Goal: Task Accomplishment & Management: Use online tool/utility

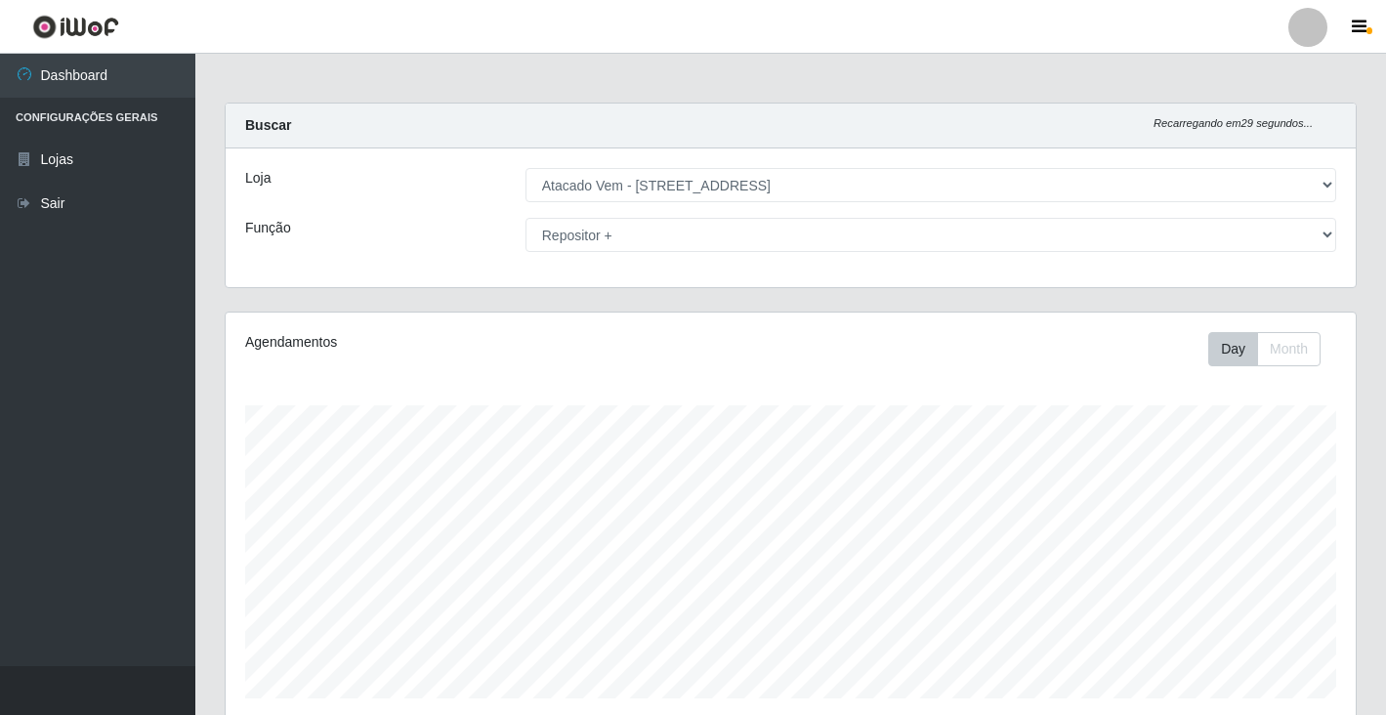
select select "455"
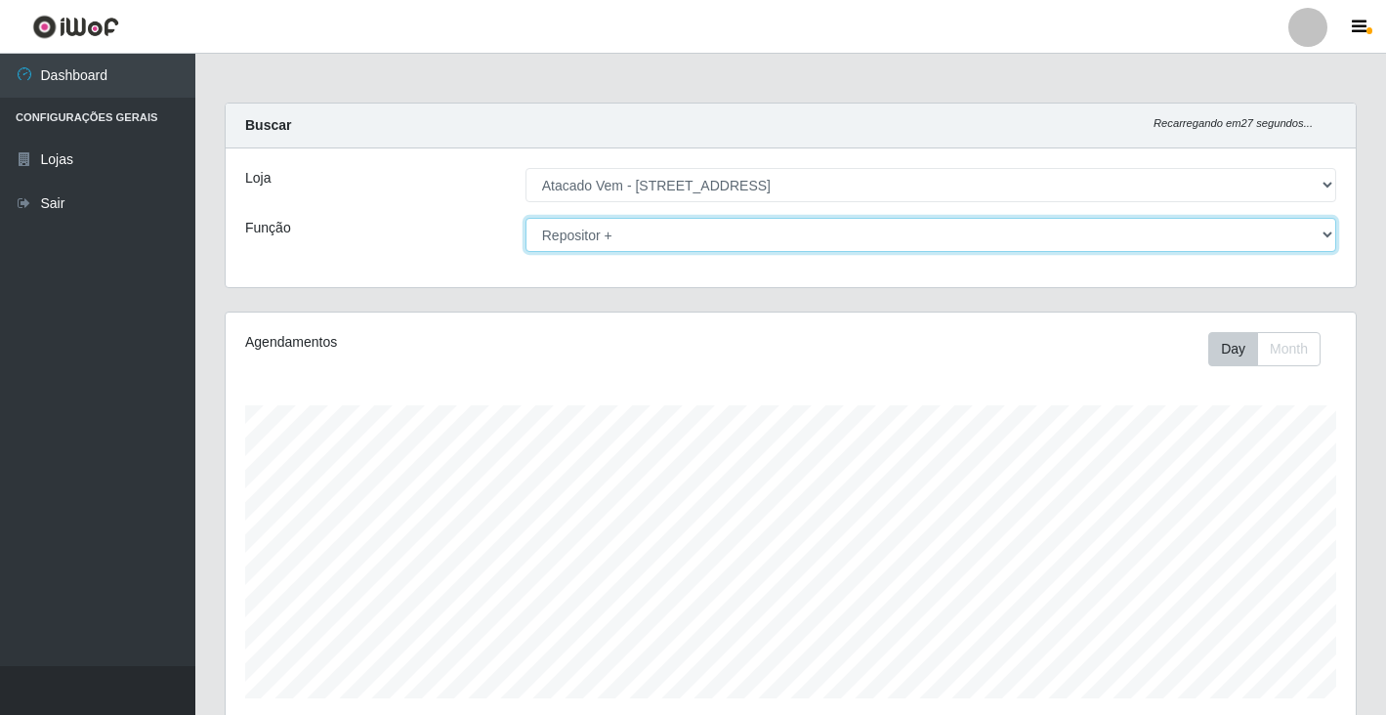
drag, startPoint x: 1329, startPoint y: 242, endPoint x: 1248, endPoint y: 241, distance: 81.1
click at [1329, 242] on select "[Selecione...] Carregador e Descarregador de Caminhão Carregador e Descarregado…" at bounding box center [930, 235] width 811 height 34
click at [525, 218] on select "[Selecione...] Carregador e Descarregador de Caminhão Carregador e Descarregado…" at bounding box center [930, 235] width 811 height 34
click at [1318, 240] on select "[Selecione...] Carregador e Descarregador de Caminhão Carregador e Descarregado…" at bounding box center [930, 235] width 811 height 34
click at [525, 218] on select "[Selecione...] Carregador e Descarregador de Caminhão Carregador e Descarregado…" at bounding box center [930, 235] width 811 height 34
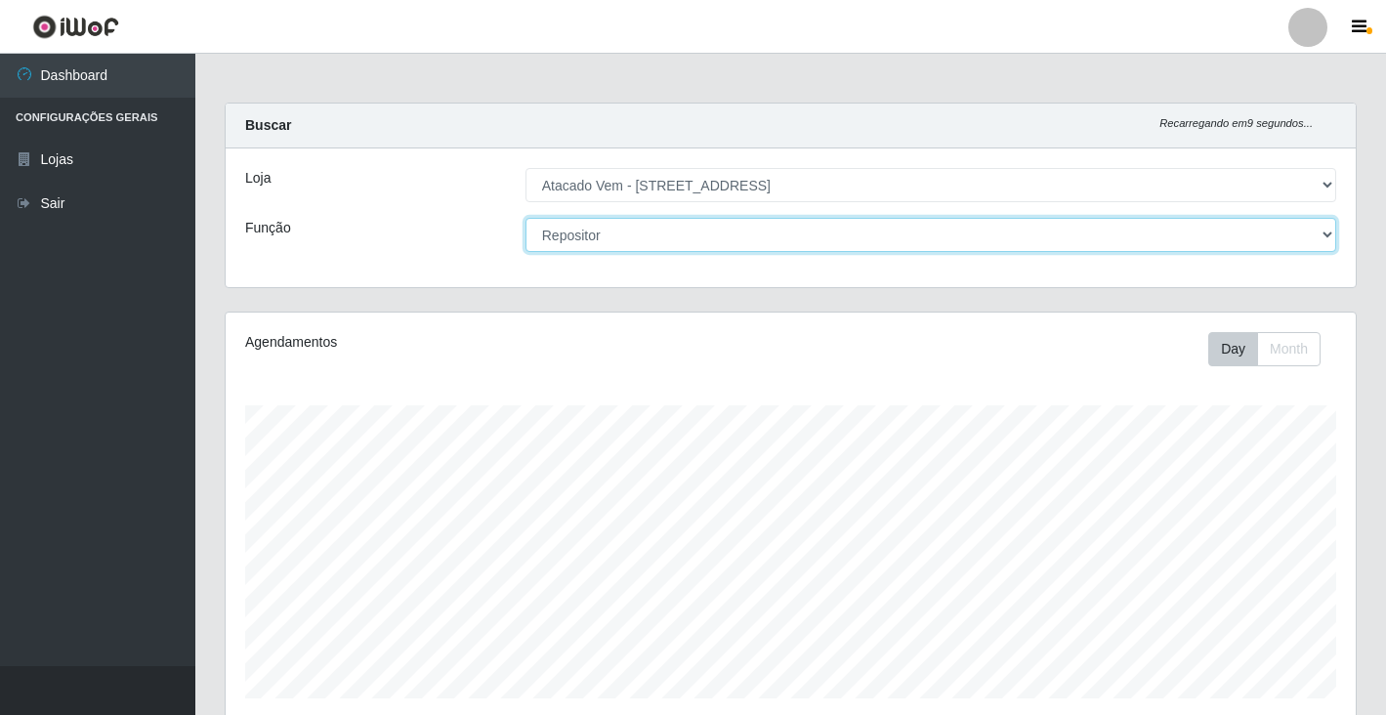
click at [1318, 233] on select "[Selecione...] Carregador e Descarregador de Caminhão Carregador e Descarregado…" at bounding box center [930, 235] width 811 height 34
select select "86"
click at [525, 218] on select "[Selecione...] Carregador e Descarregador de Caminhão Carregador e Descarregado…" at bounding box center [930, 235] width 811 height 34
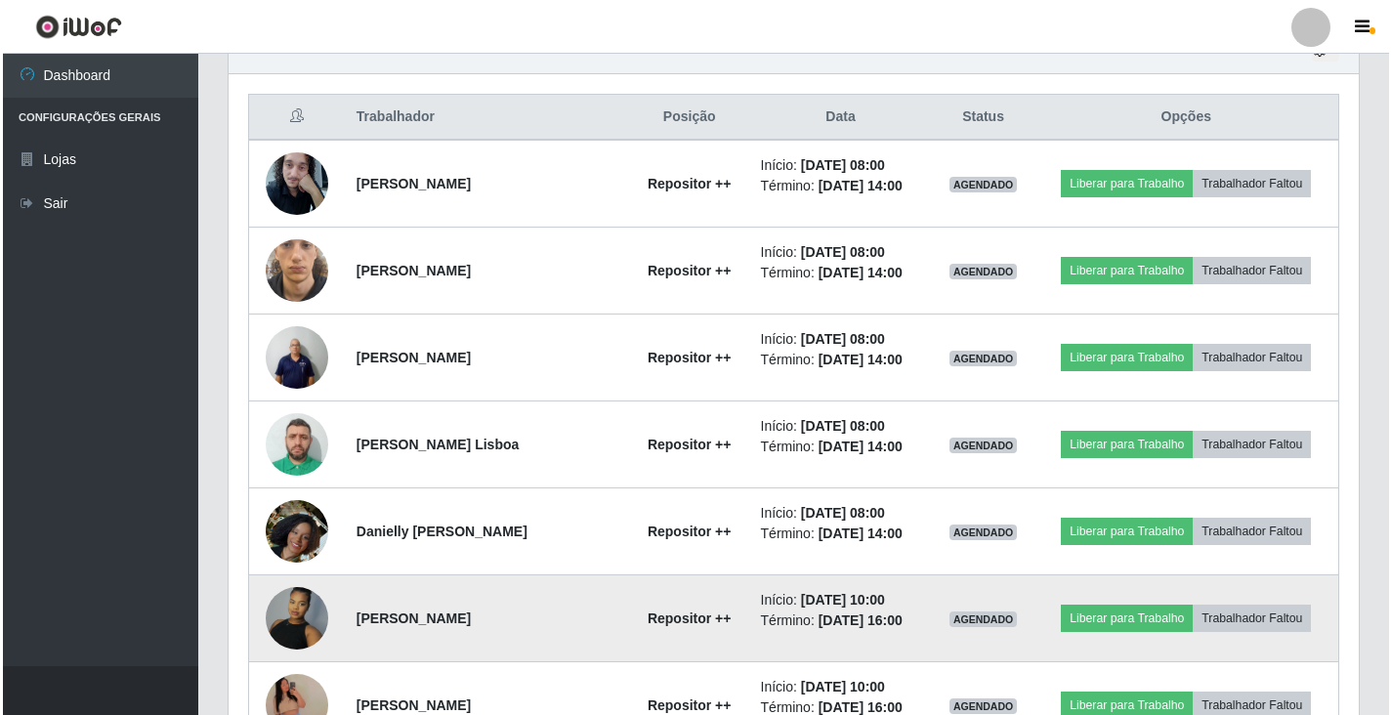
scroll to position [713, 0]
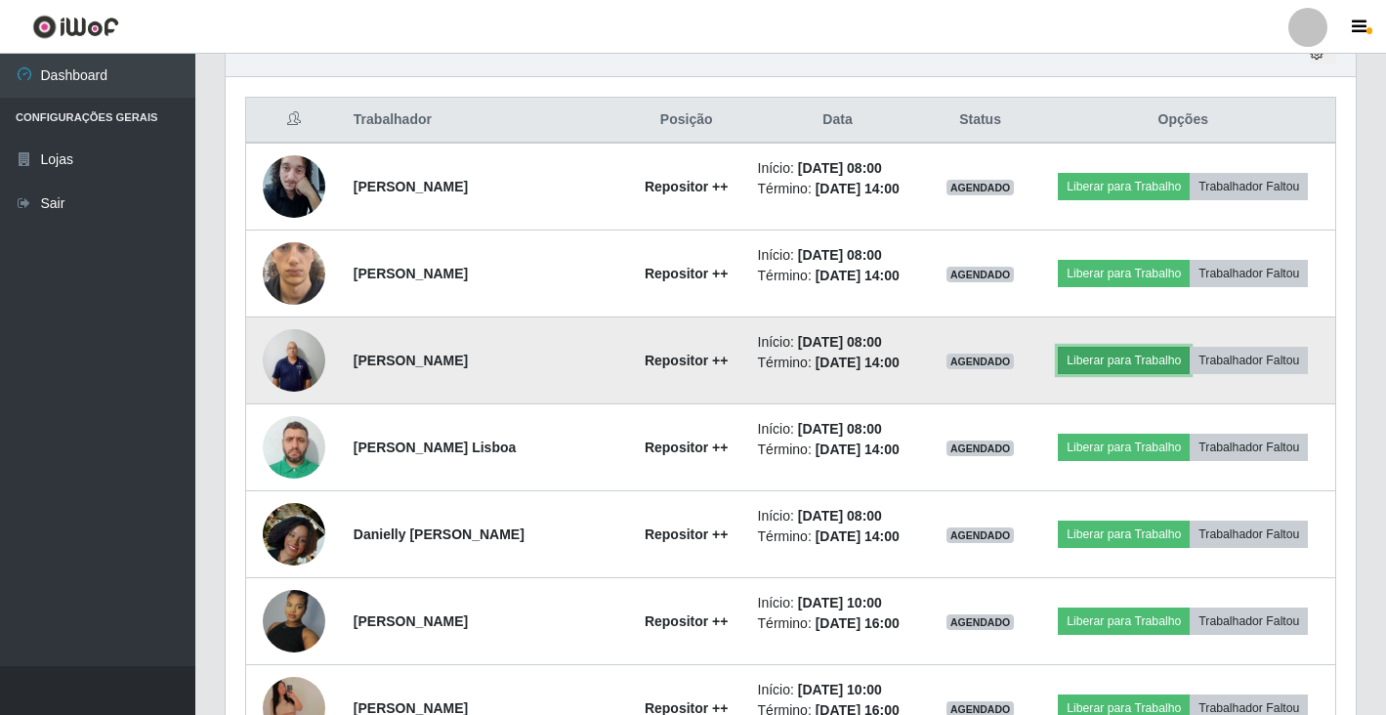
click at [1126, 368] on button "Liberar para Trabalho" at bounding box center [1124, 360] width 132 height 27
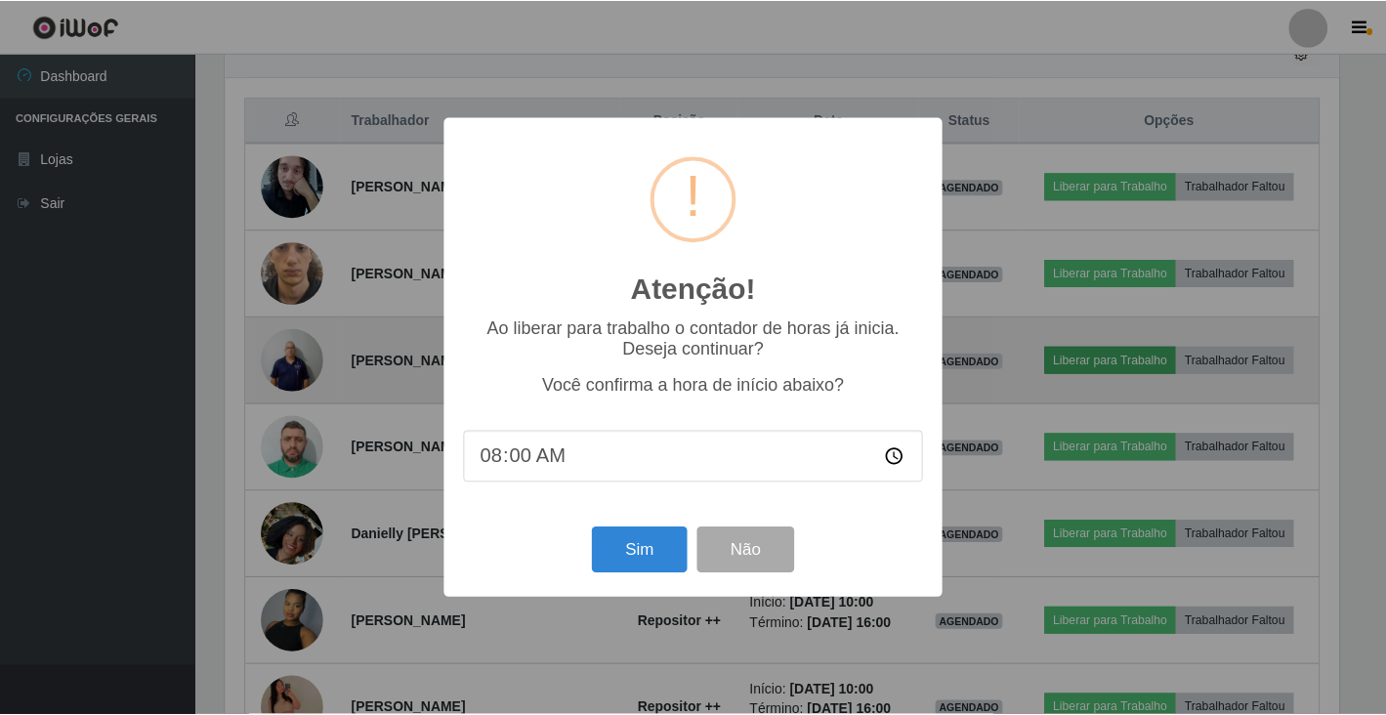
scroll to position [405, 1118]
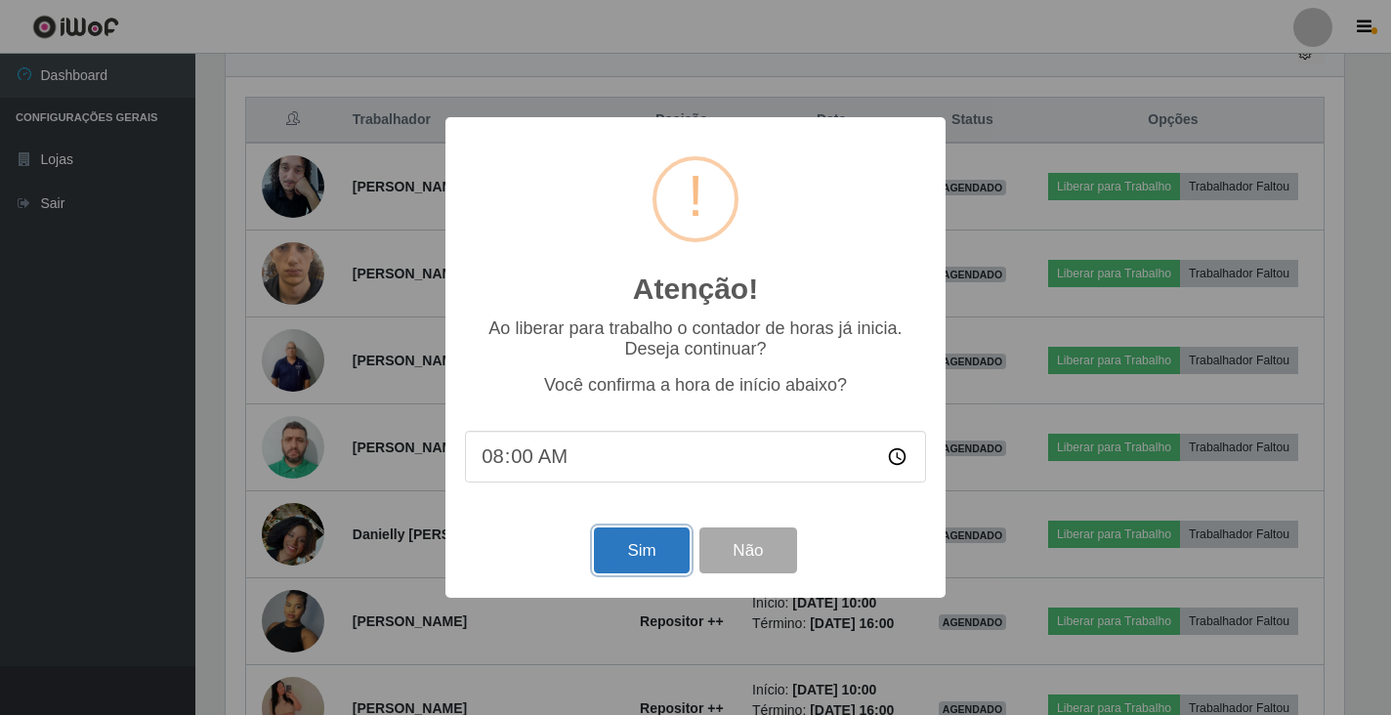
click at [656, 555] on button "Sim" at bounding box center [641, 550] width 95 height 46
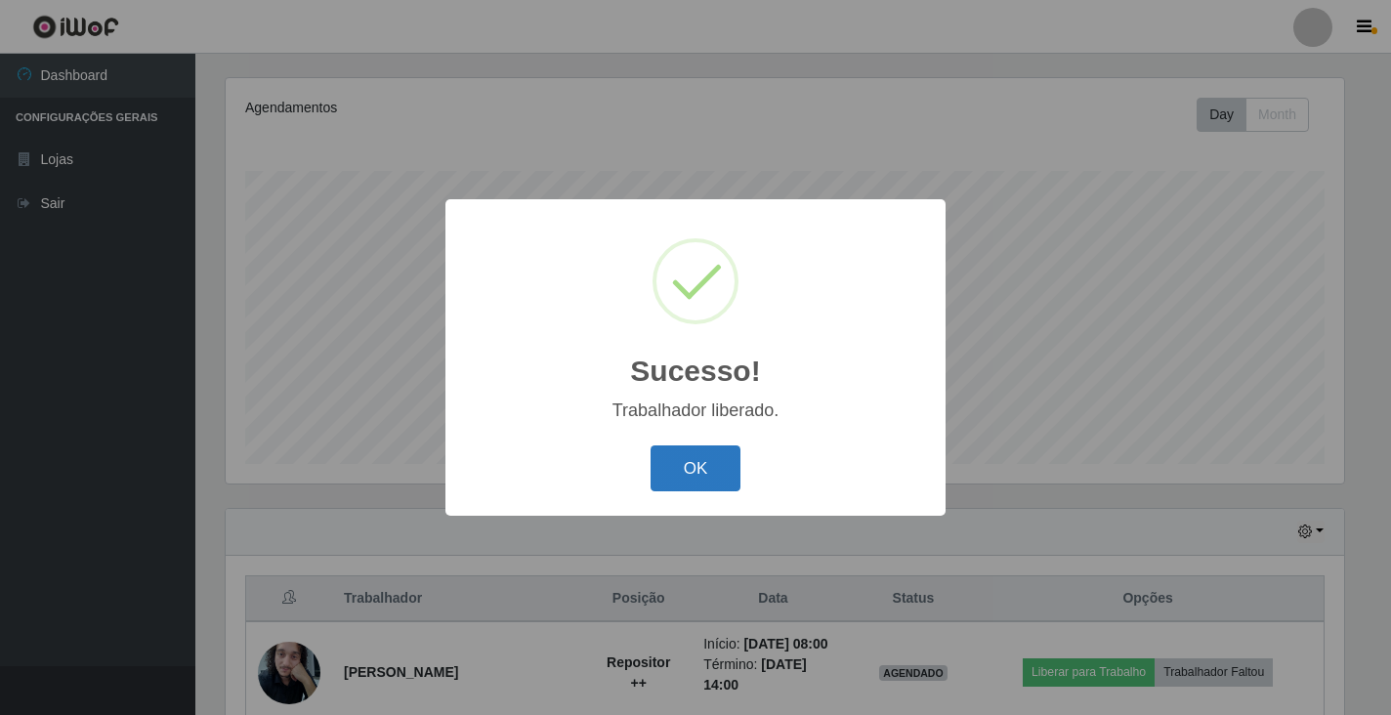
click at [688, 464] on button "OK" at bounding box center [695, 468] width 91 height 46
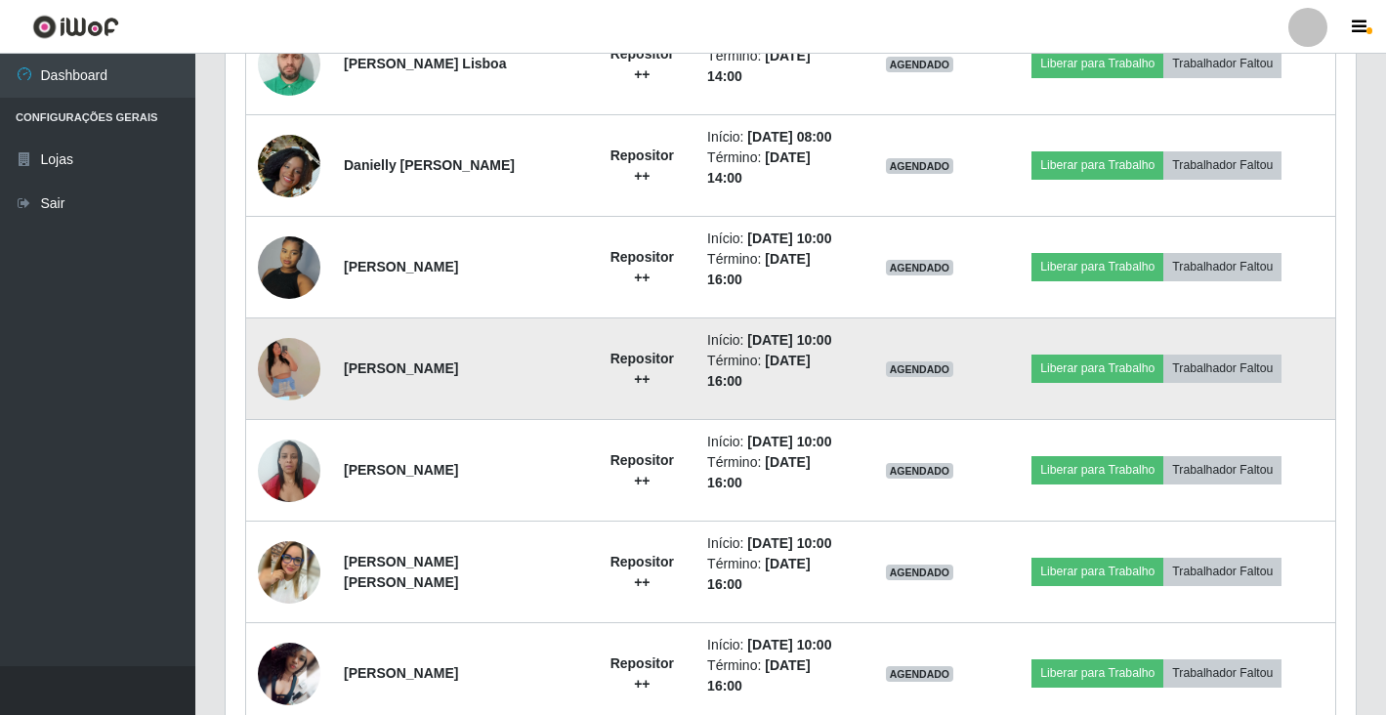
scroll to position [1113, 0]
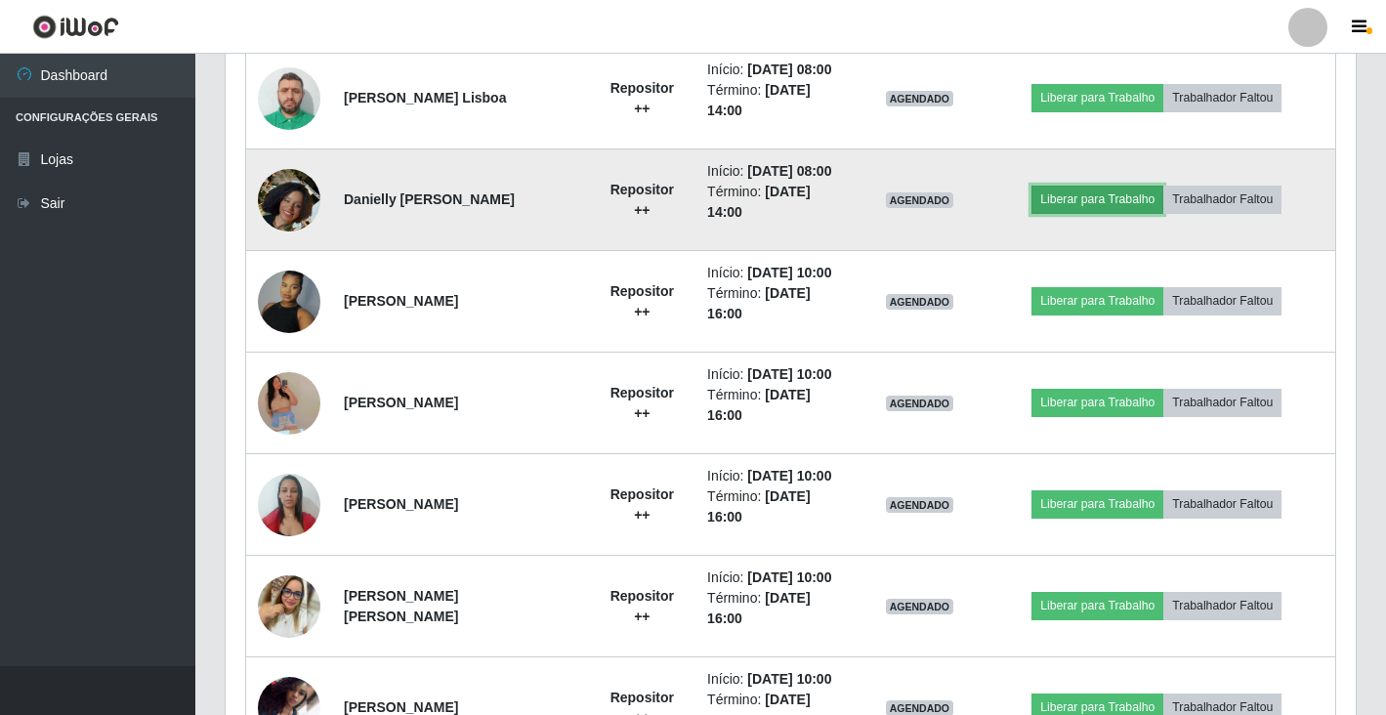
click at [1124, 204] on button "Liberar para Trabalho" at bounding box center [1097, 199] width 132 height 27
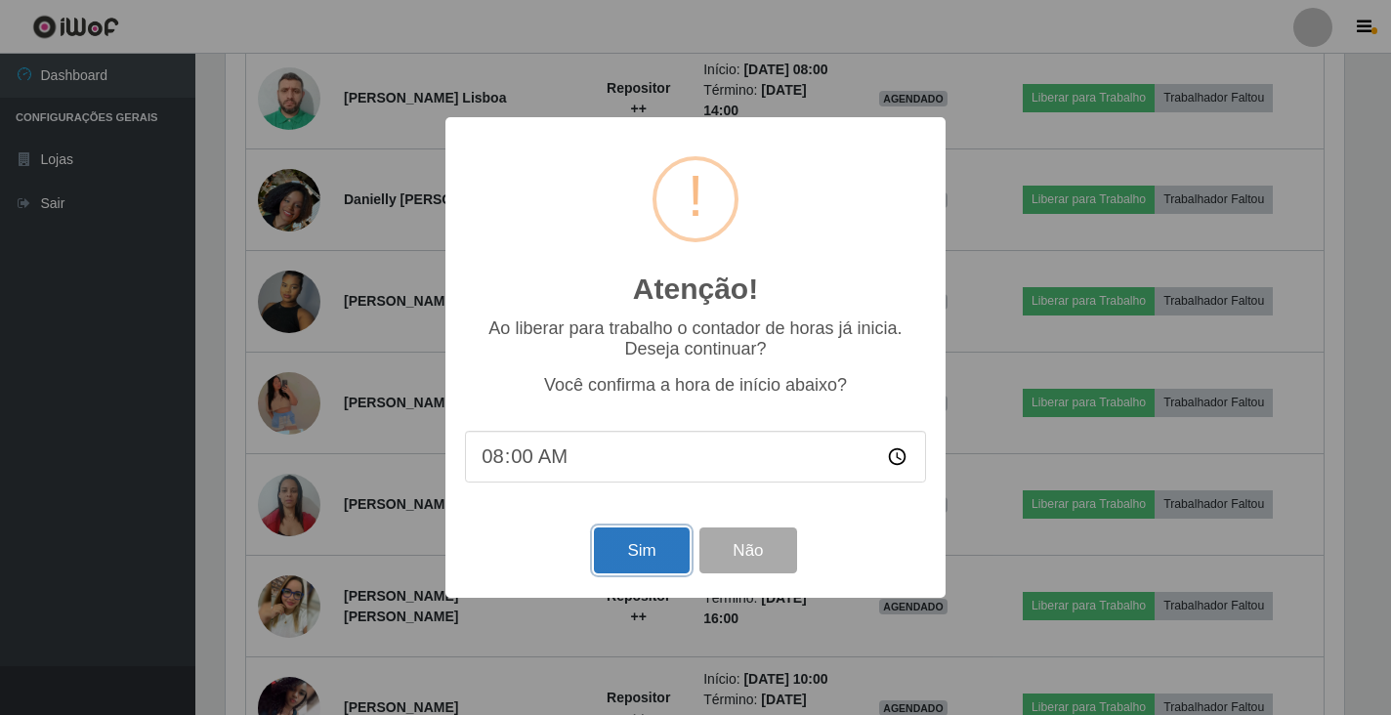
click at [648, 563] on button "Sim" at bounding box center [641, 550] width 95 height 46
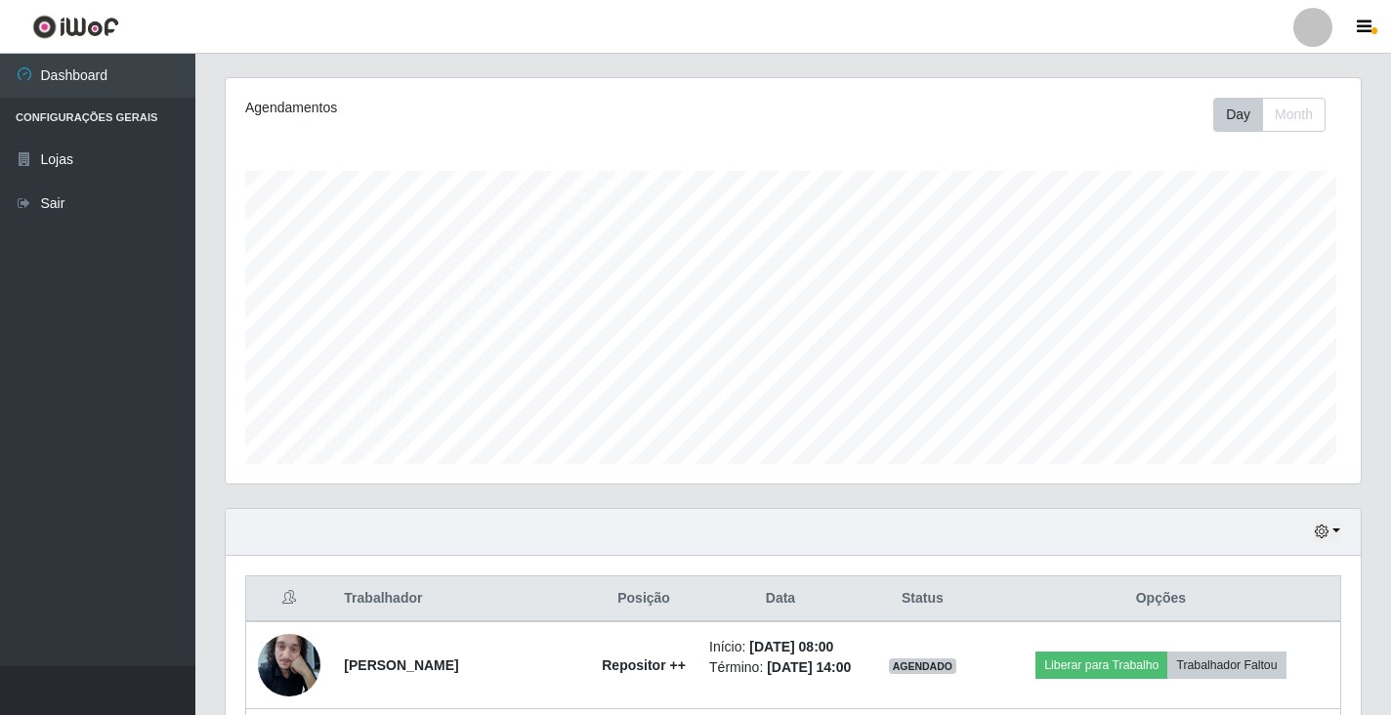
scroll to position [0, 0]
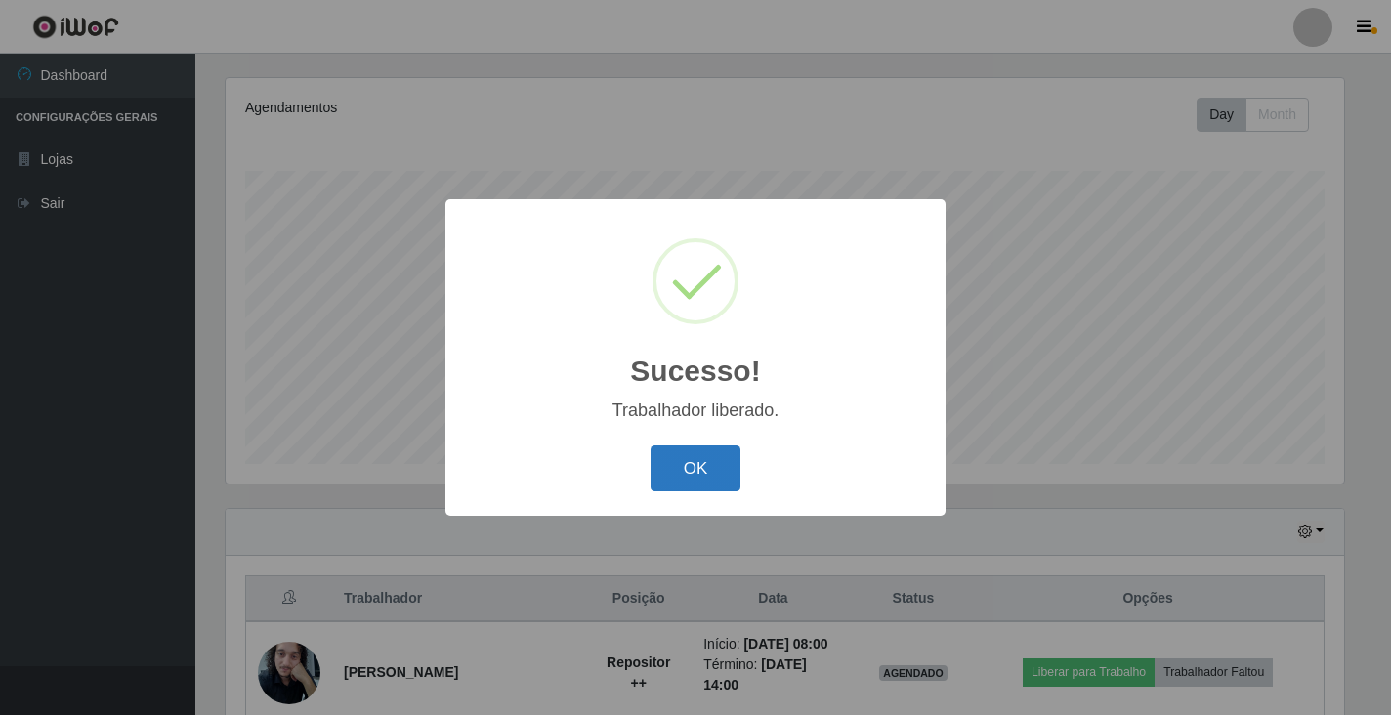
click at [701, 468] on button "OK" at bounding box center [695, 468] width 91 height 46
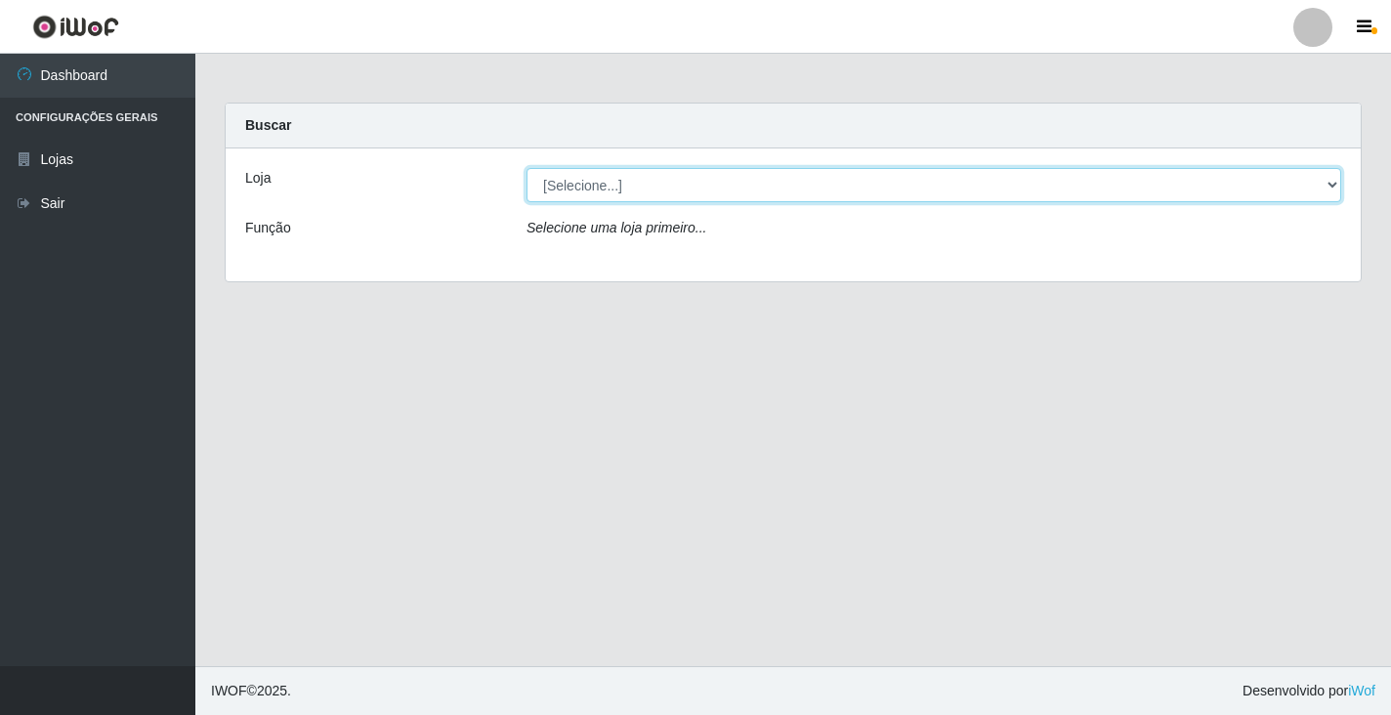
click at [1329, 193] on select "[Selecione...] Atacado Vem - [STREET_ADDRESS]" at bounding box center [933, 185] width 814 height 34
select select "455"
click at [526, 168] on select "[Selecione...] Atacado Vem - [STREET_ADDRESS]" at bounding box center [933, 185] width 814 height 34
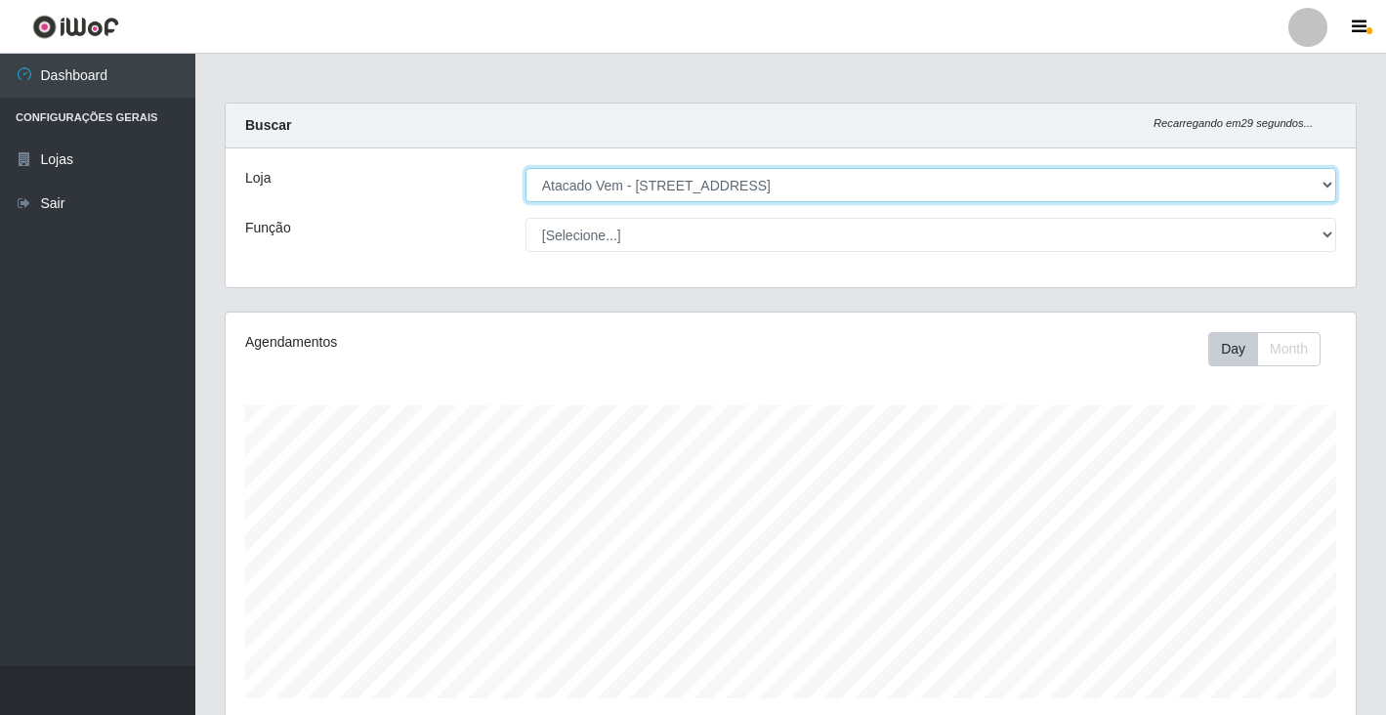
scroll to position [405, 1130]
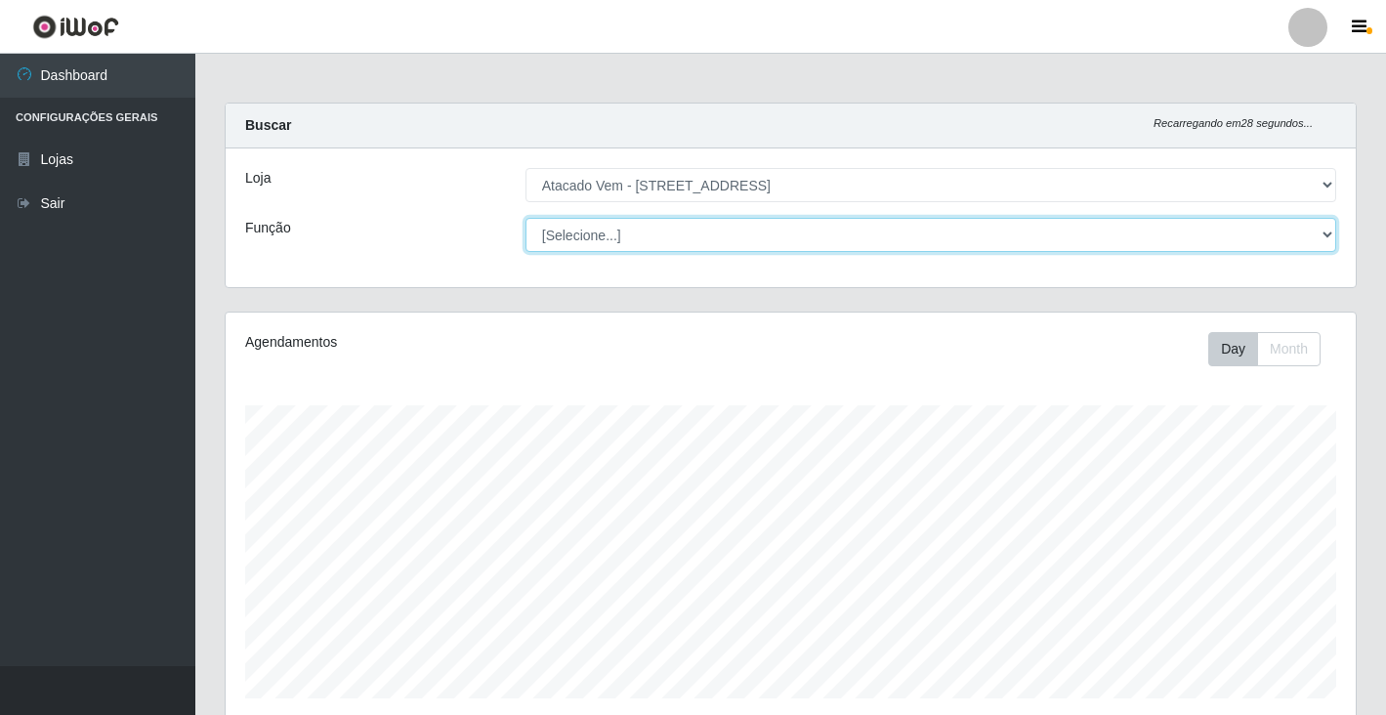
click at [1321, 239] on select "[Selecione...] Carregador e Descarregador de Caminhão Carregador e Descarregado…" at bounding box center [930, 235] width 811 height 34
select select "86"
click at [525, 218] on select "[Selecione...] Carregador e Descarregador de Caminhão Carregador e Descarregado…" at bounding box center [930, 235] width 811 height 34
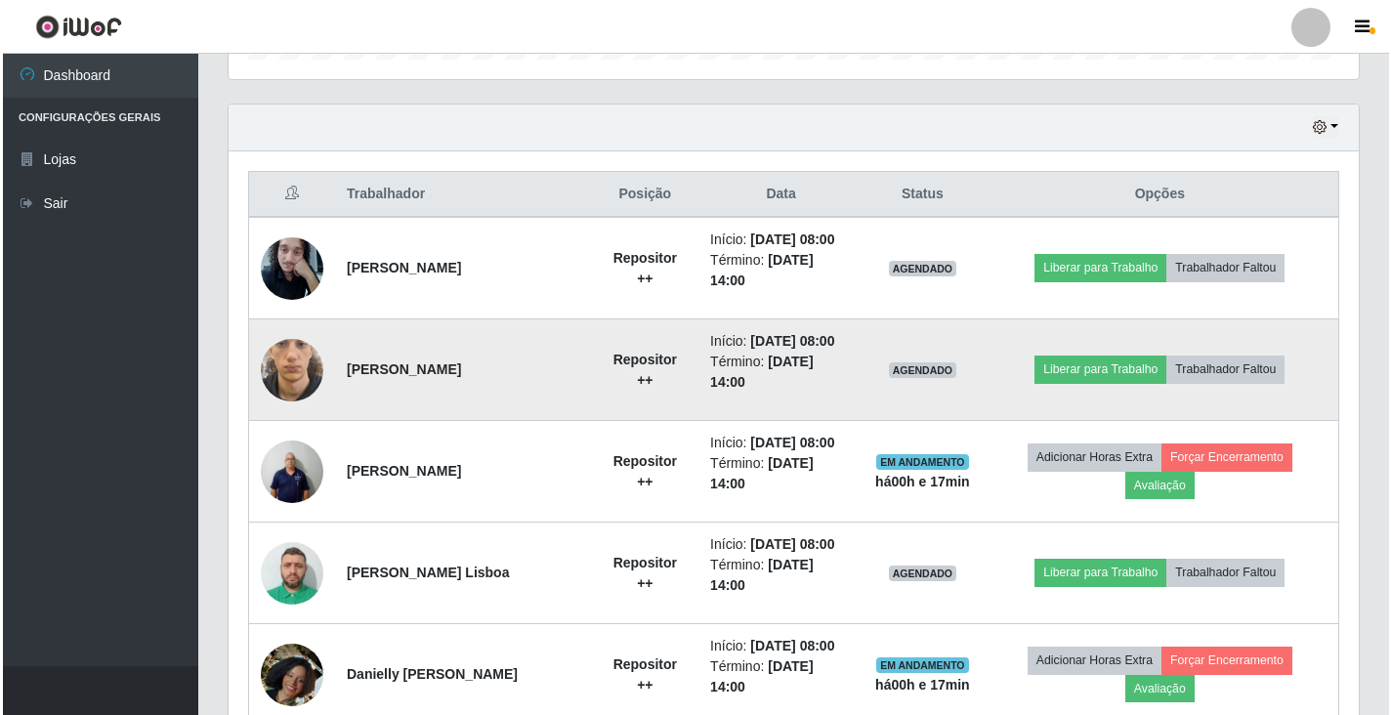
scroll to position [625, 0]
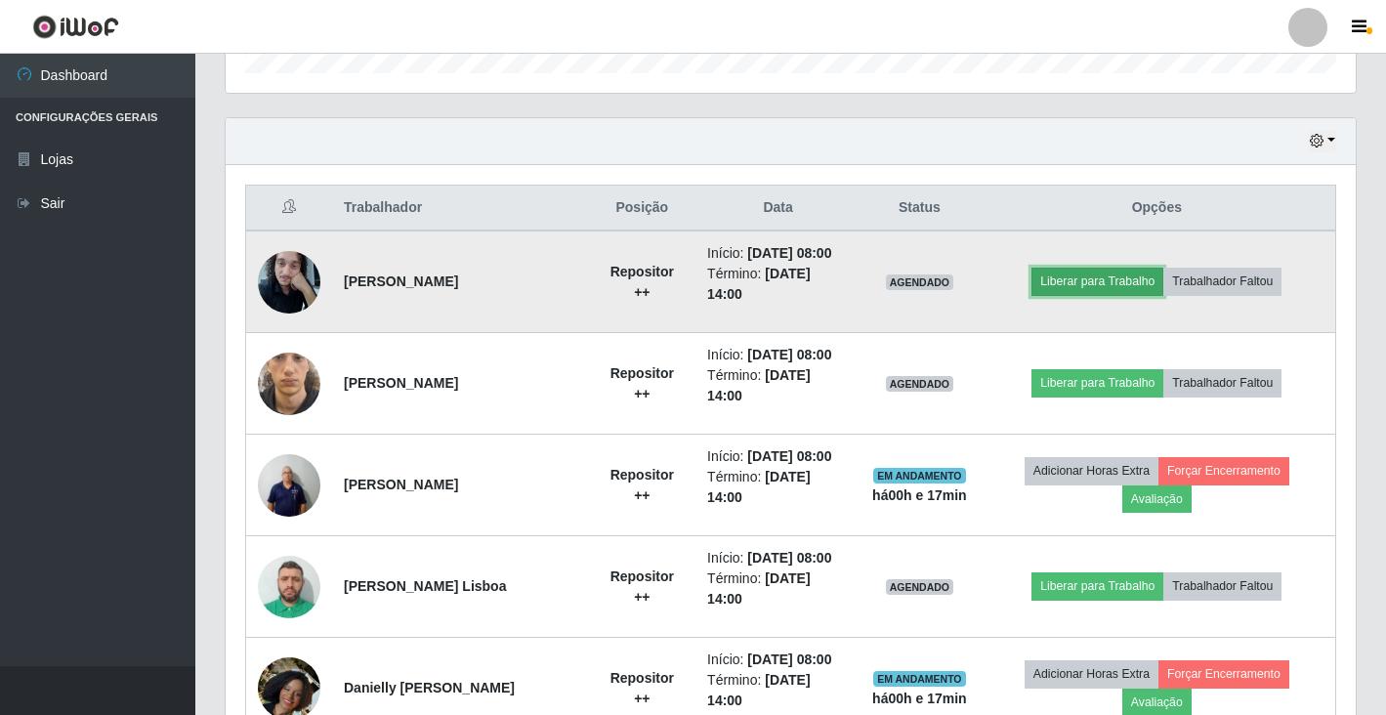
click at [1134, 286] on button "Liberar para Trabalho" at bounding box center [1097, 281] width 132 height 27
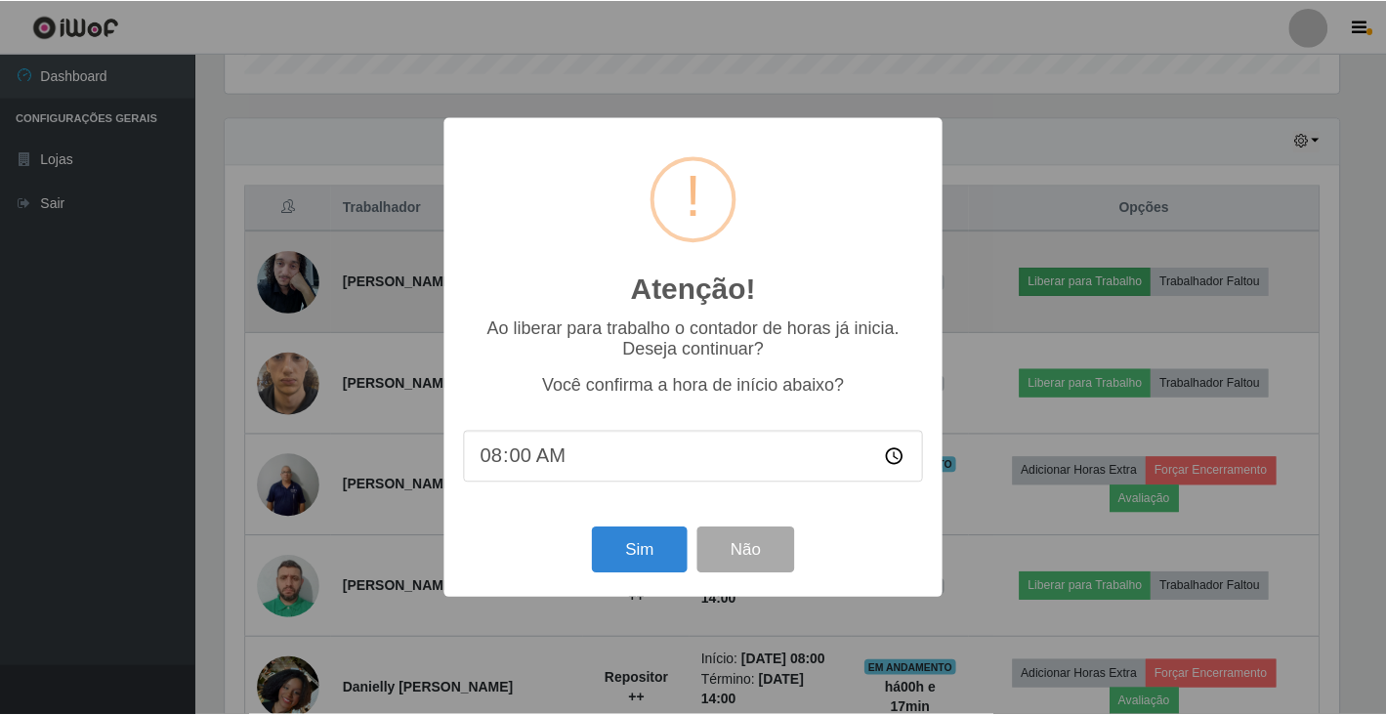
scroll to position [405, 1118]
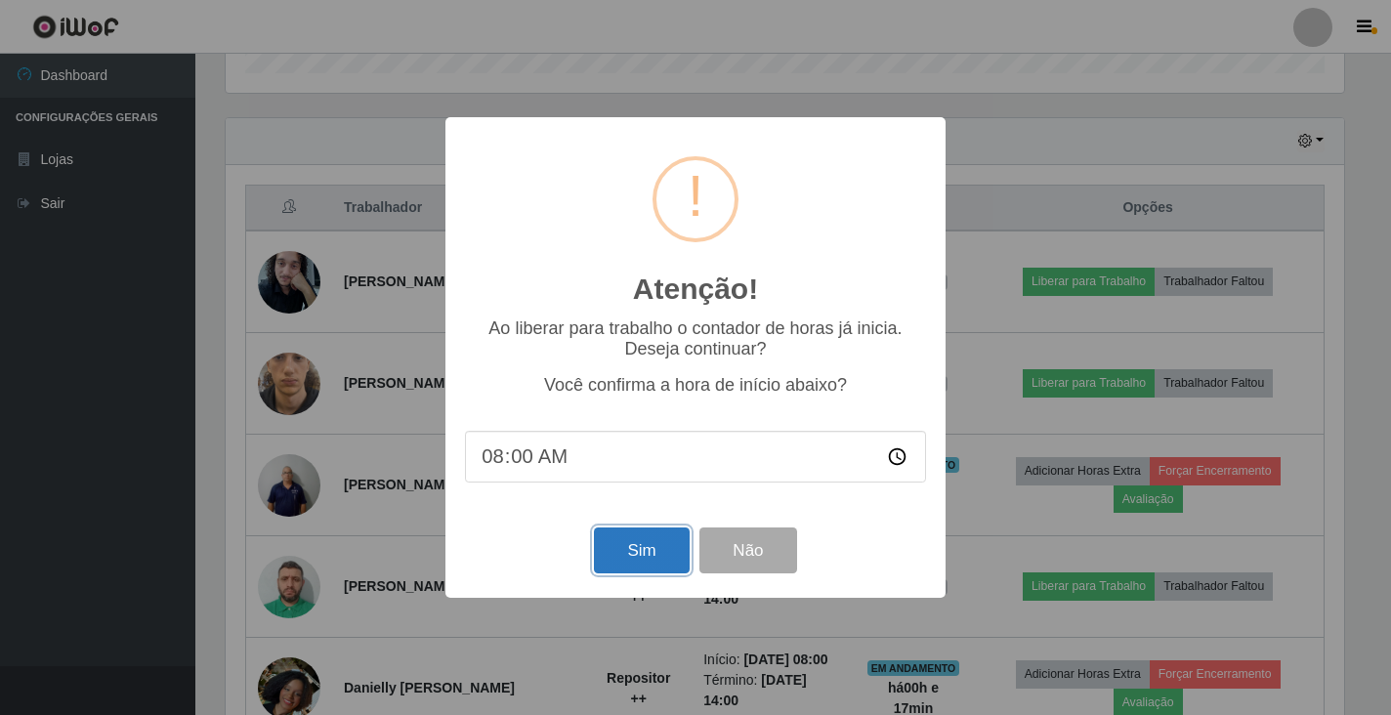
click at [660, 543] on button "Sim" at bounding box center [641, 550] width 95 height 46
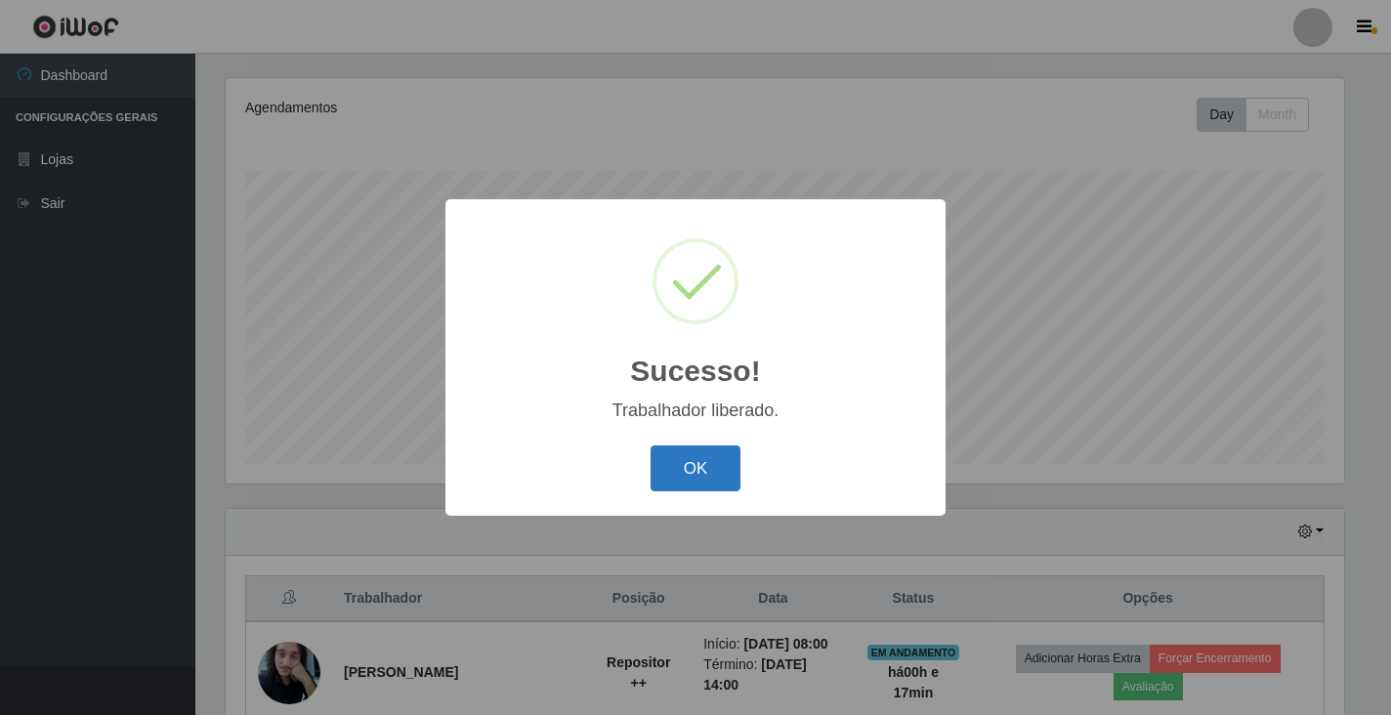
click at [694, 466] on button "OK" at bounding box center [695, 468] width 91 height 46
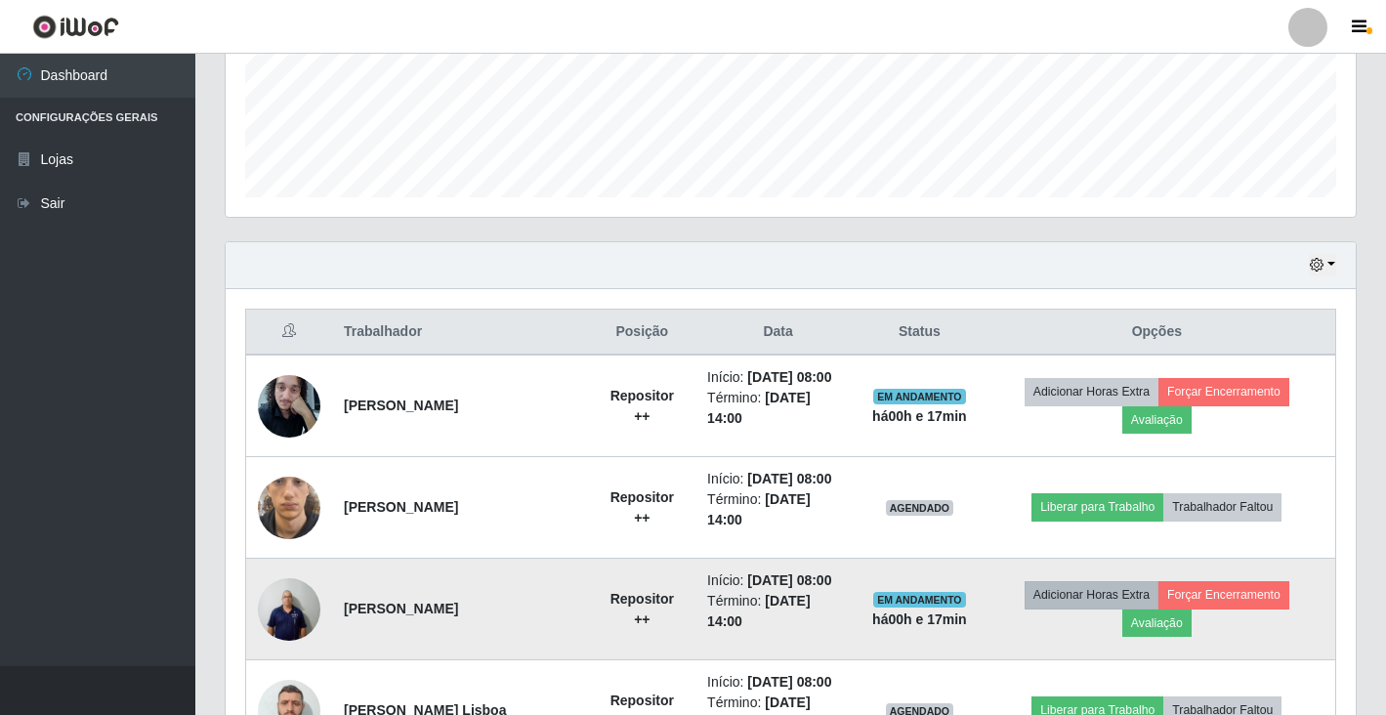
scroll to position [625, 0]
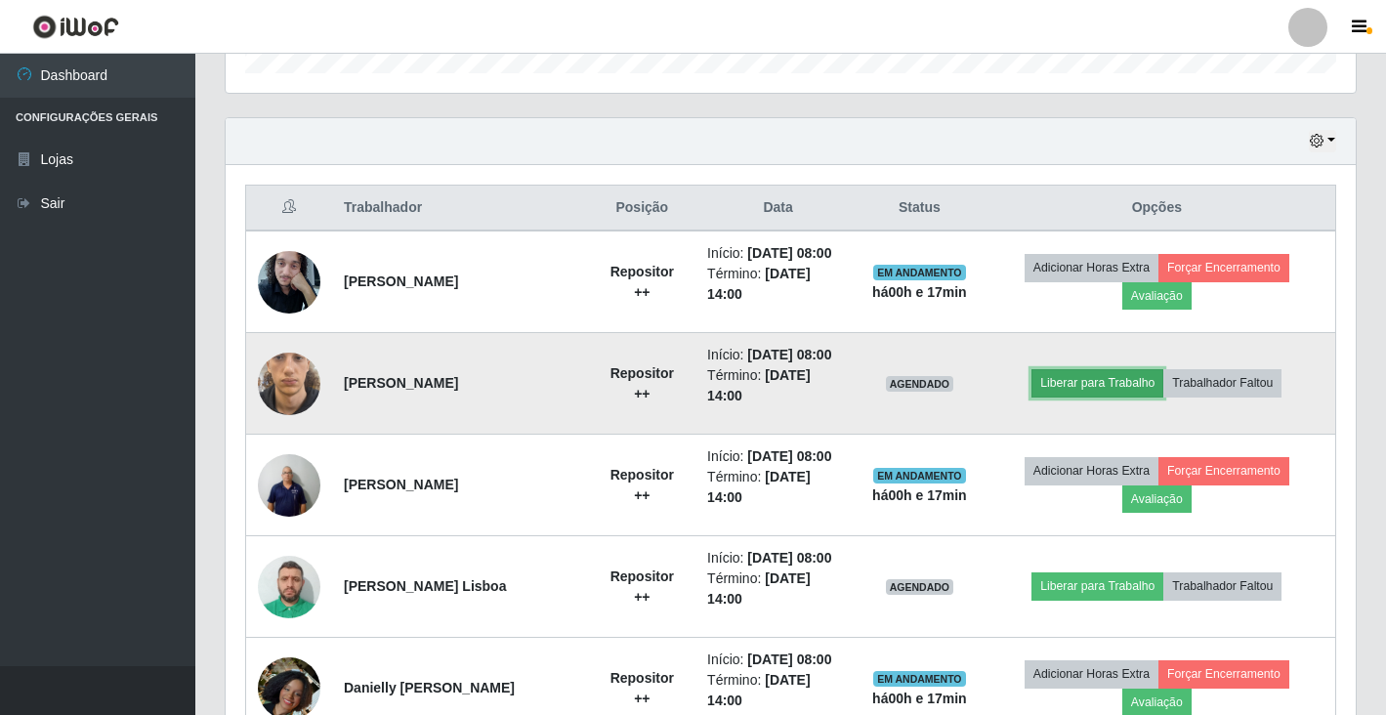
click at [1111, 393] on button "Liberar para Trabalho" at bounding box center [1097, 382] width 132 height 27
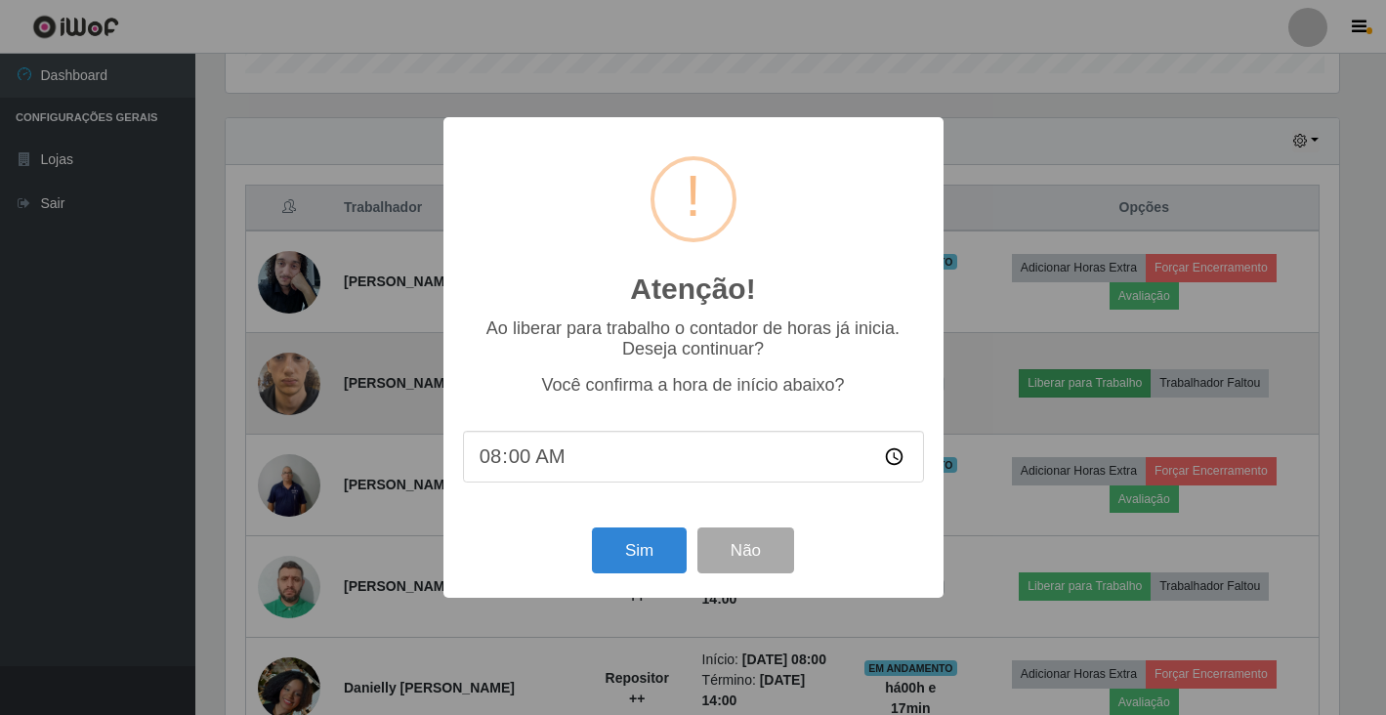
scroll to position [405, 1118]
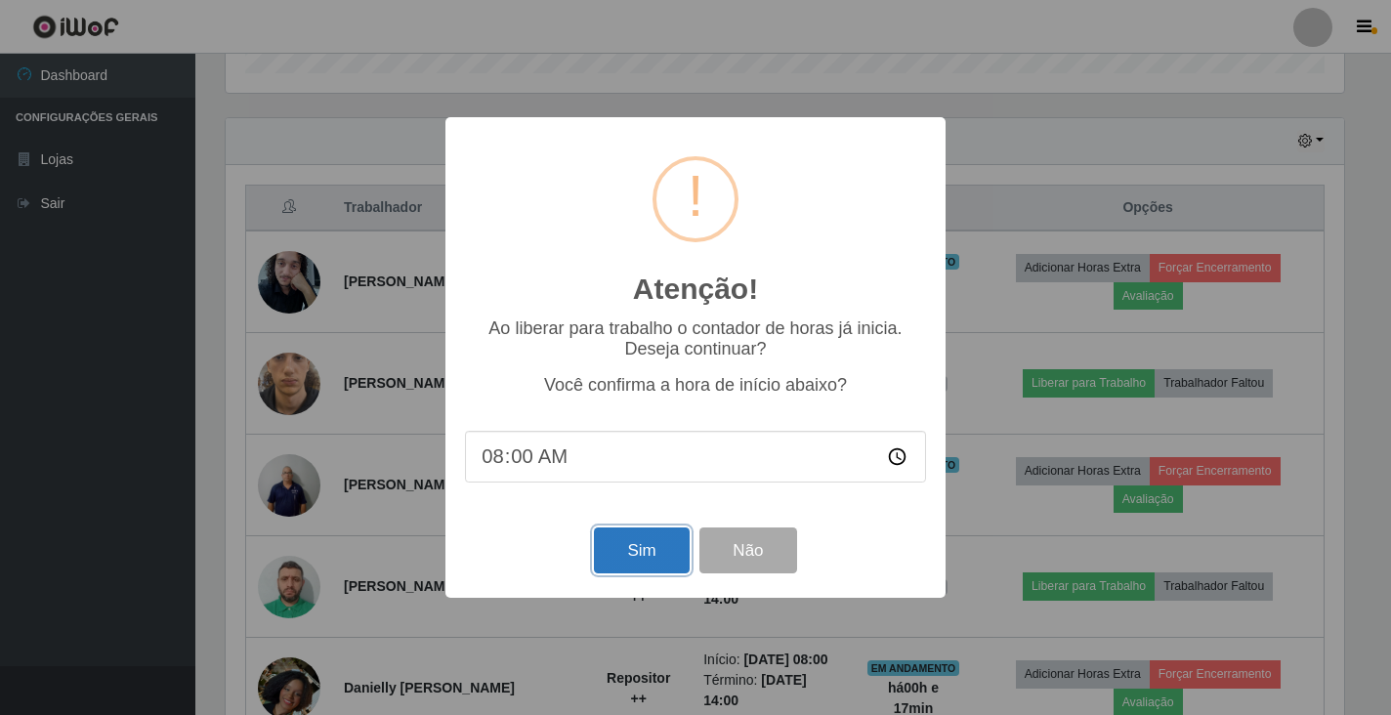
click at [642, 555] on button "Sim" at bounding box center [641, 550] width 95 height 46
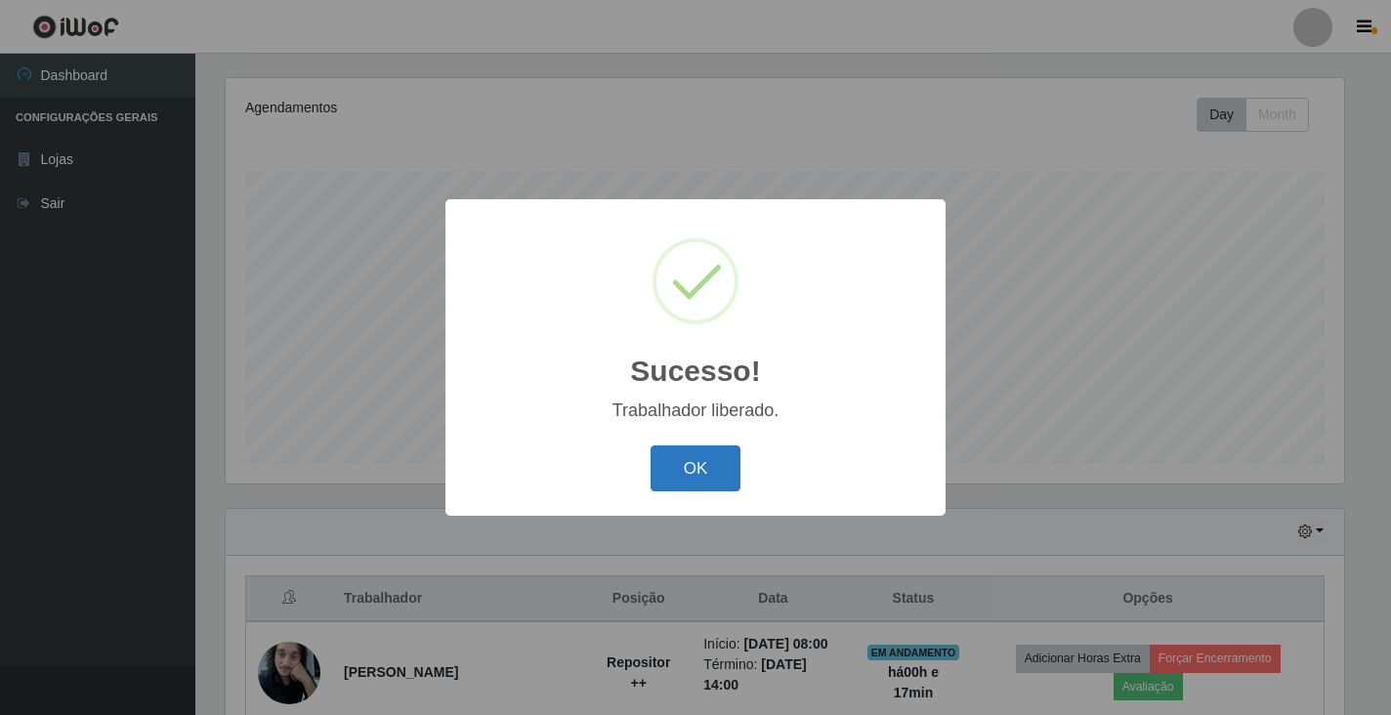
click at [701, 472] on button "OK" at bounding box center [695, 468] width 91 height 46
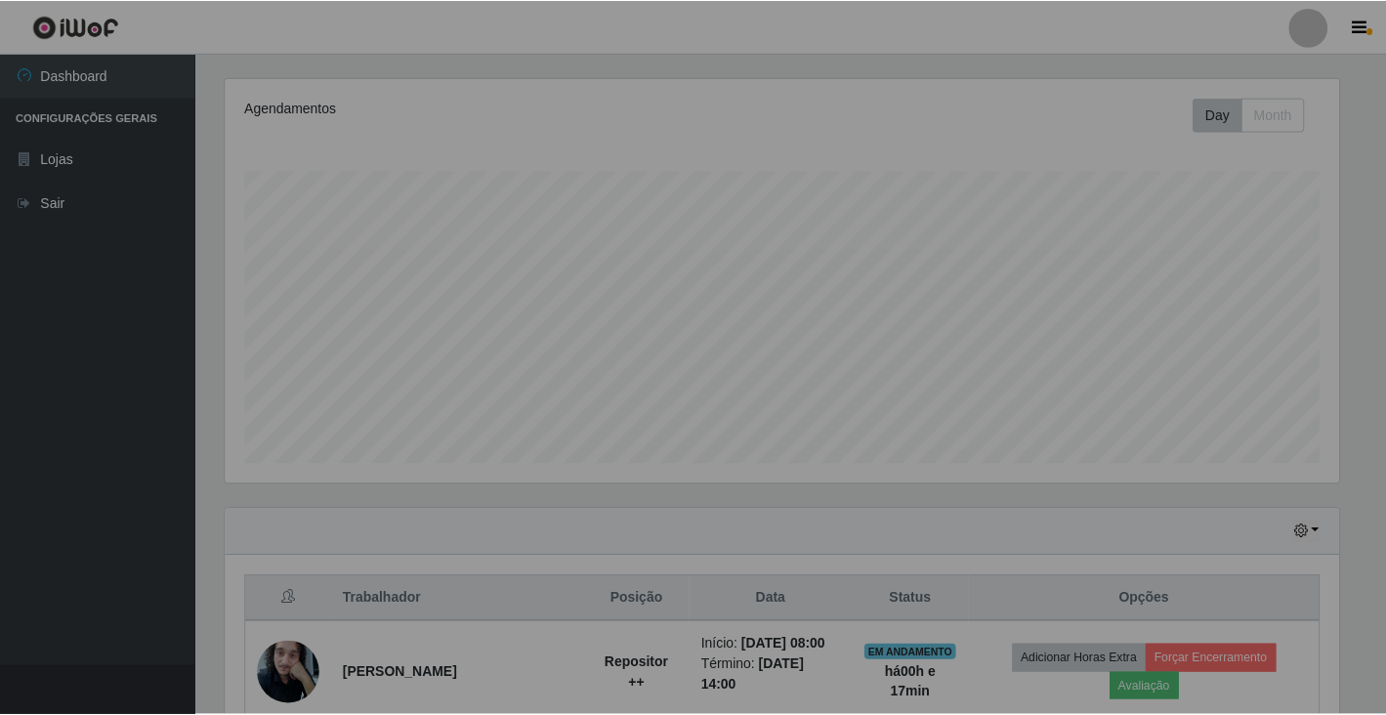
scroll to position [405, 1130]
